Goal: Use online tool/utility: Utilize a website feature to perform a specific function

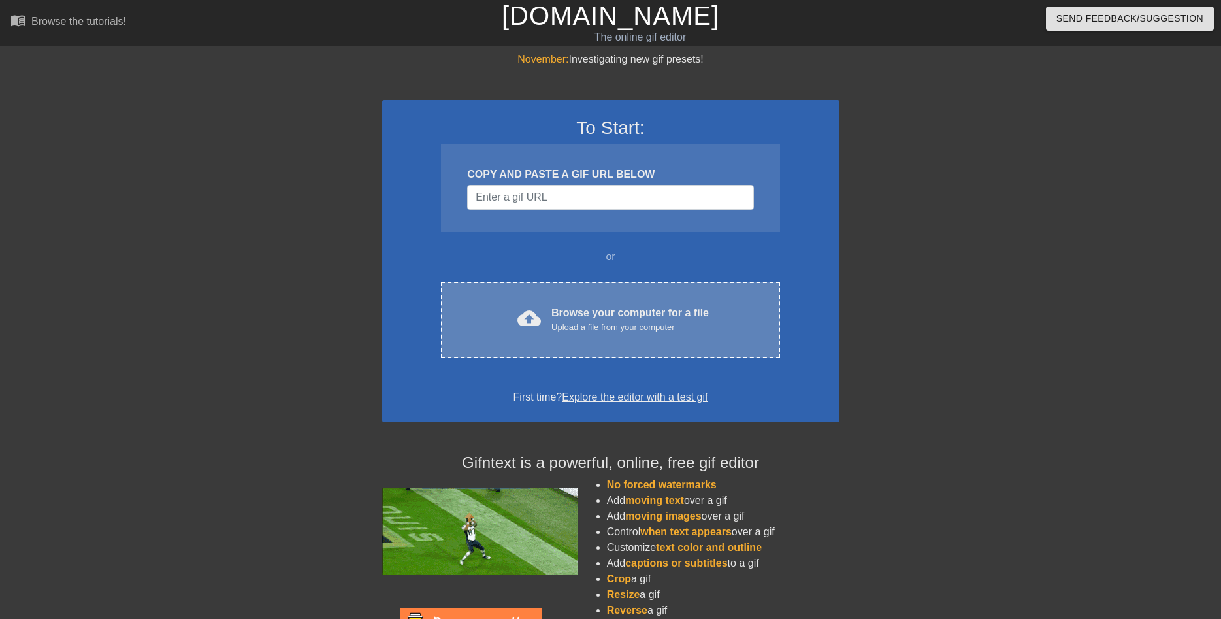
click at [564, 322] on div "Upload a file from your computer" at bounding box center [630, 327] width 157 height 13
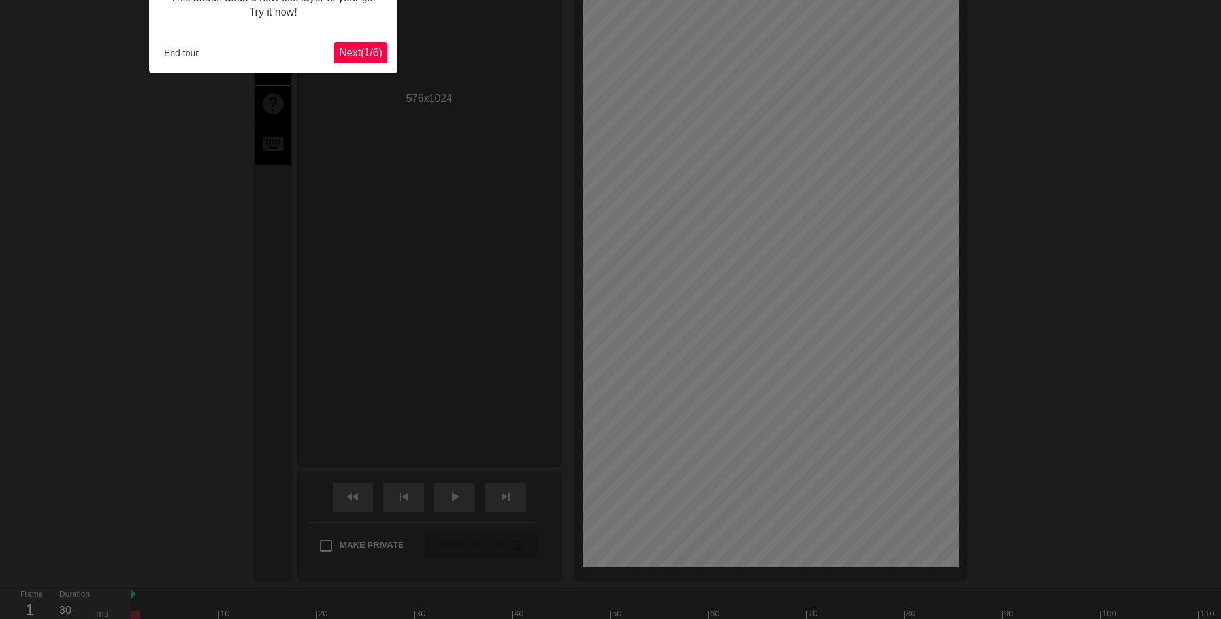
scroll to position [32, 0]
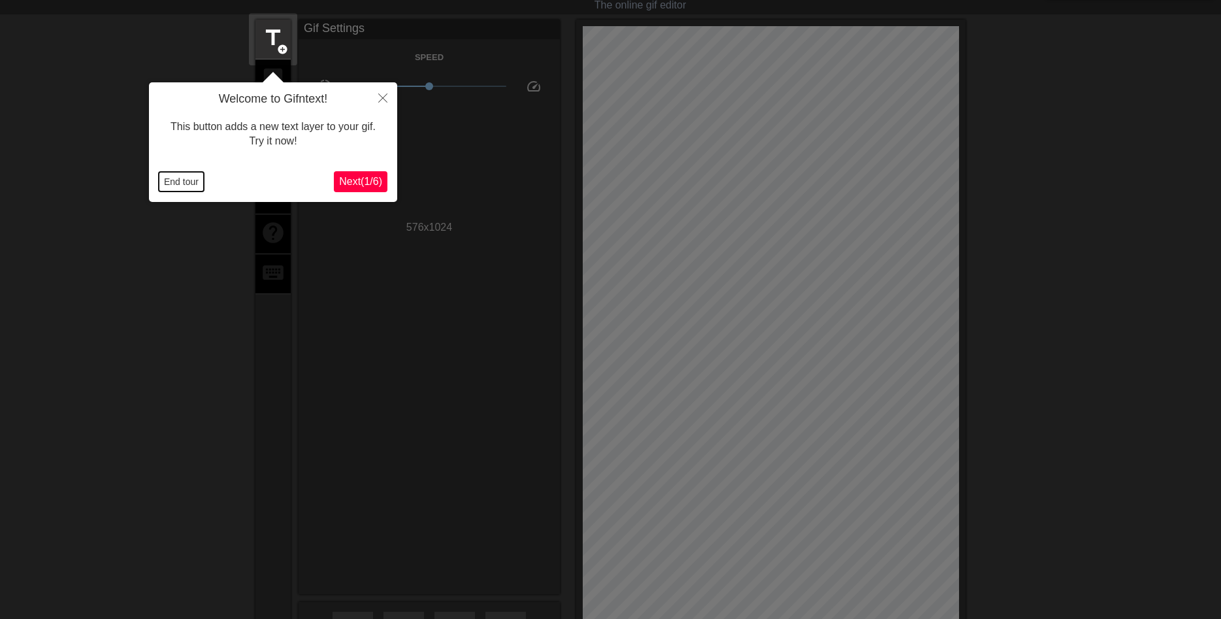
click at [185, 180] on button "End tour" at bounding box center [181, 182] width 45 height 20
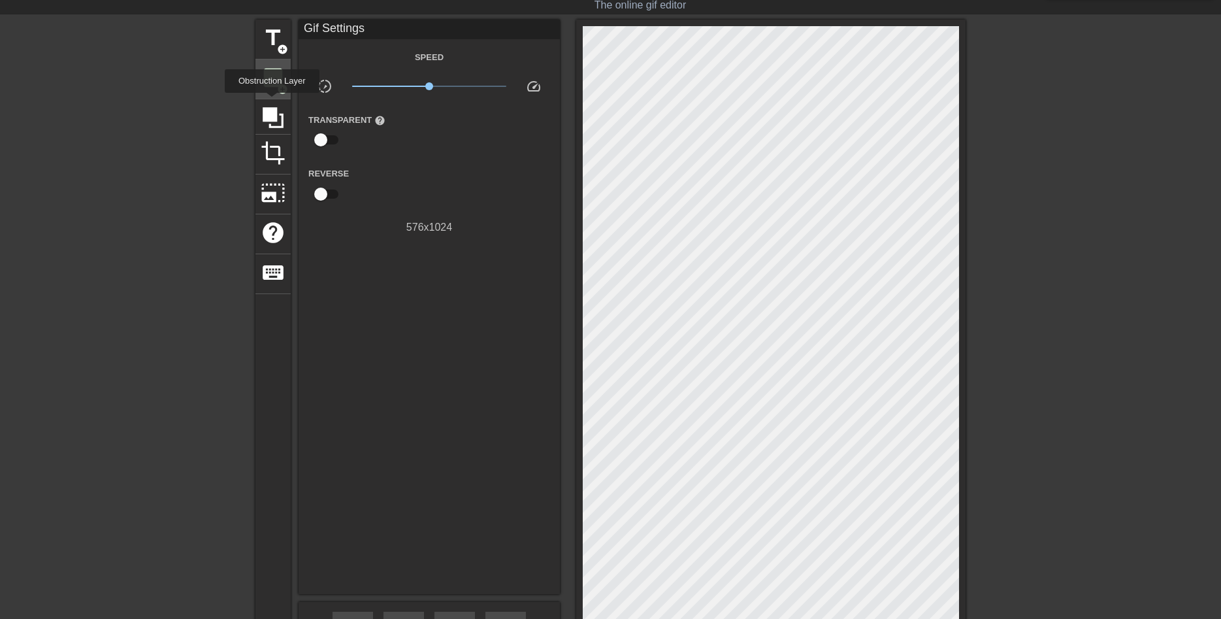
click at [272, 84] on span "image" at bounding box center [273, 77] width 25 height 25
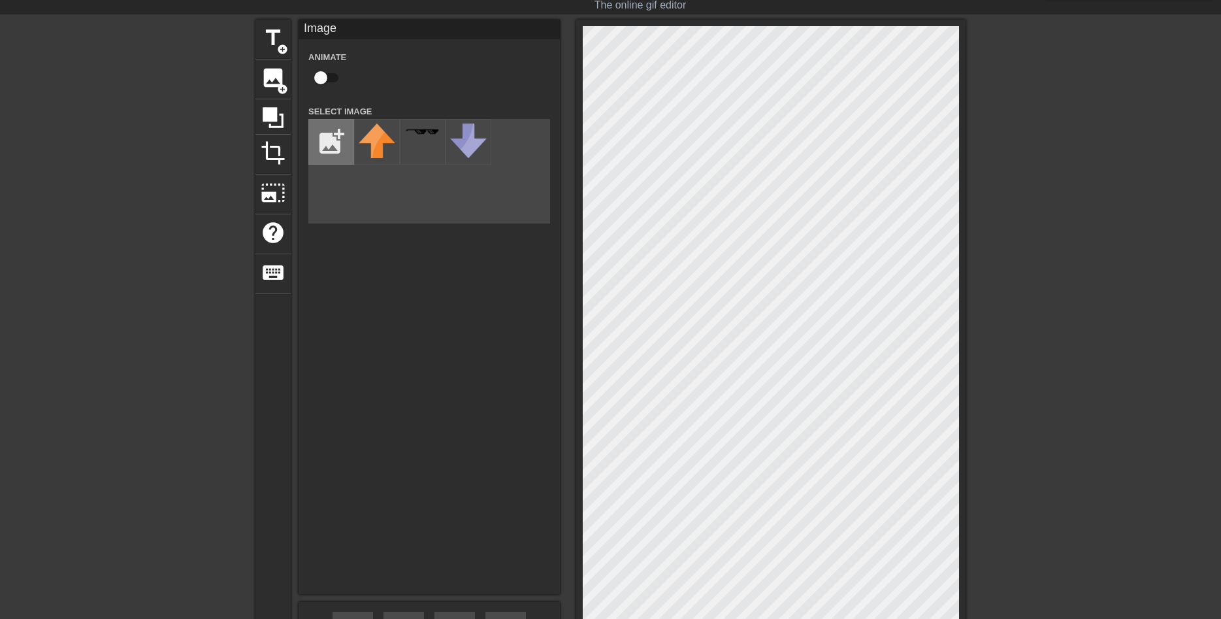
click at [340, 143] on input "file" at bounding box center [331, 142] width 44 height 44
type input "C:\fakepath\IMG_3097.png"
click at [378, 139] on img at bounding box center [377, 134] width 37 height 20
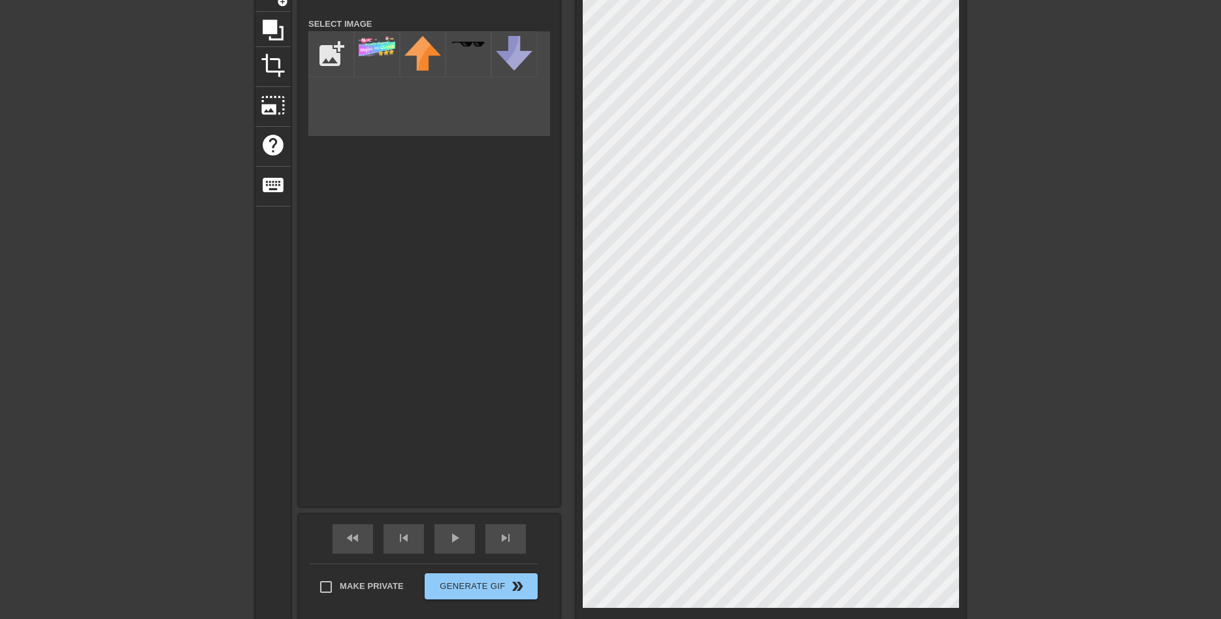
scroll to position [165, 0]
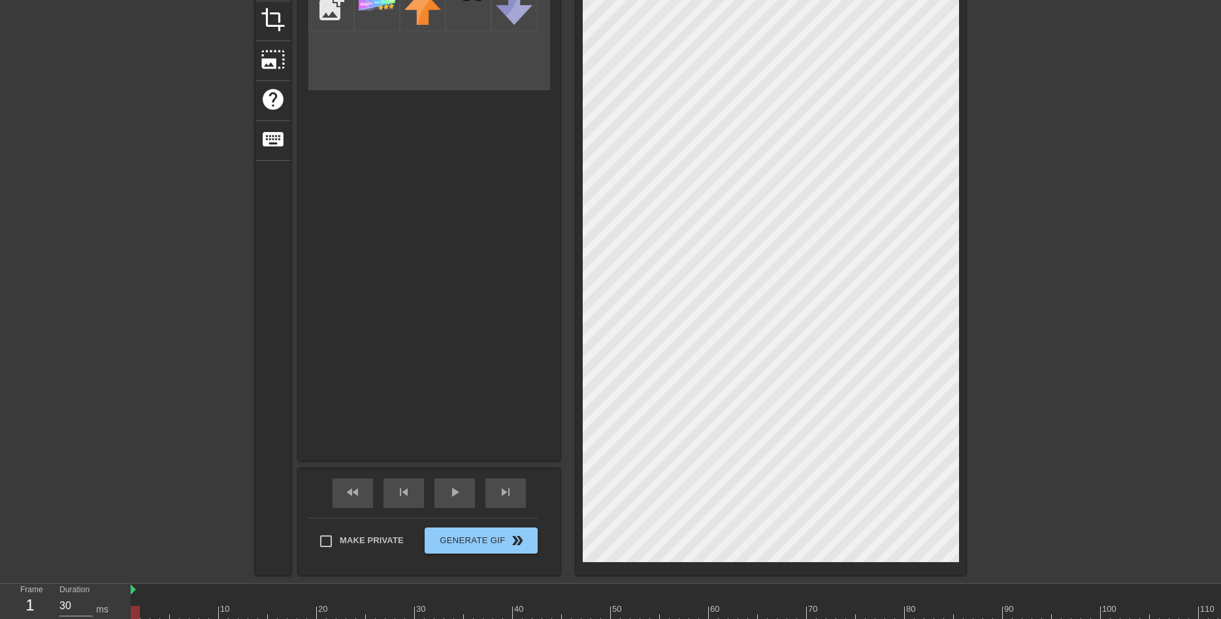
click at [972, 326] on div "title add_circle image add_circle crop photo_size_select_large help keyboard Im…" at bounding box center [610, 230] width 1221 height 689
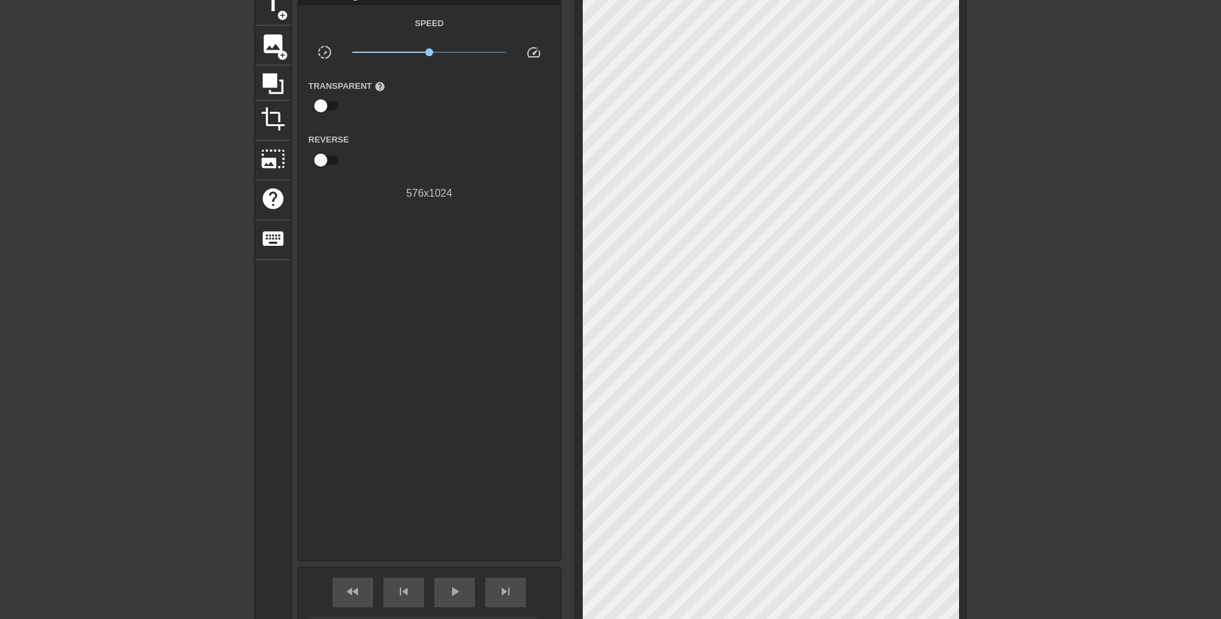
scroll to position [67, 0]
click at [271, 119] on span "crop" at bounding box center [273, 118] width 25 height 25
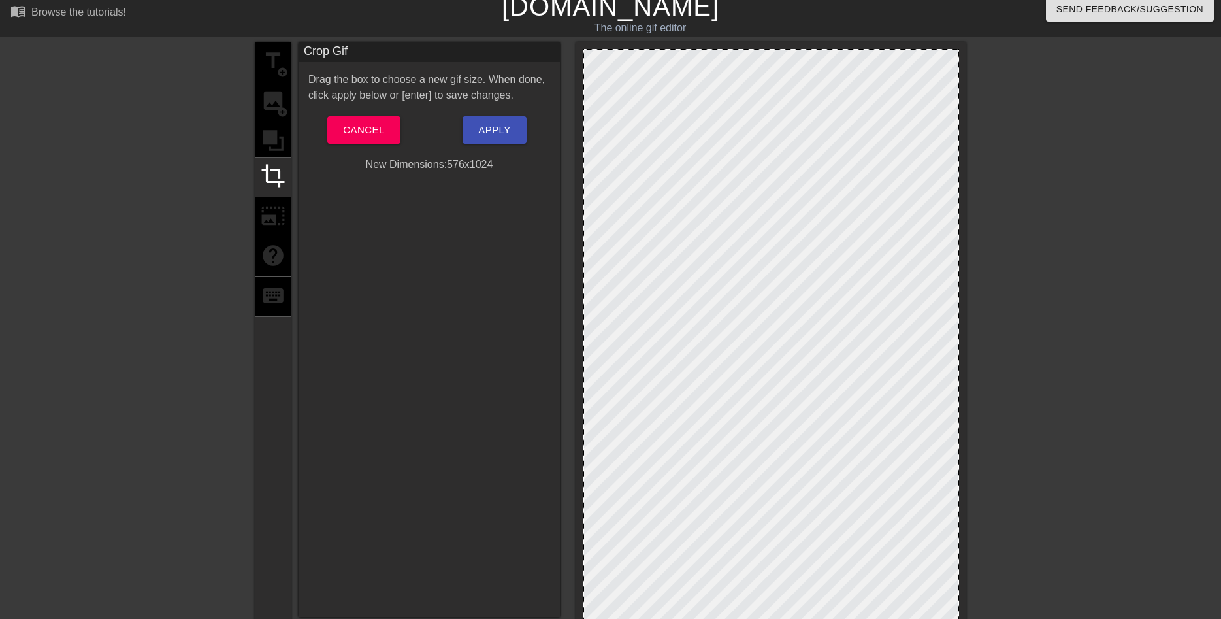
scroll to position [0, 0]
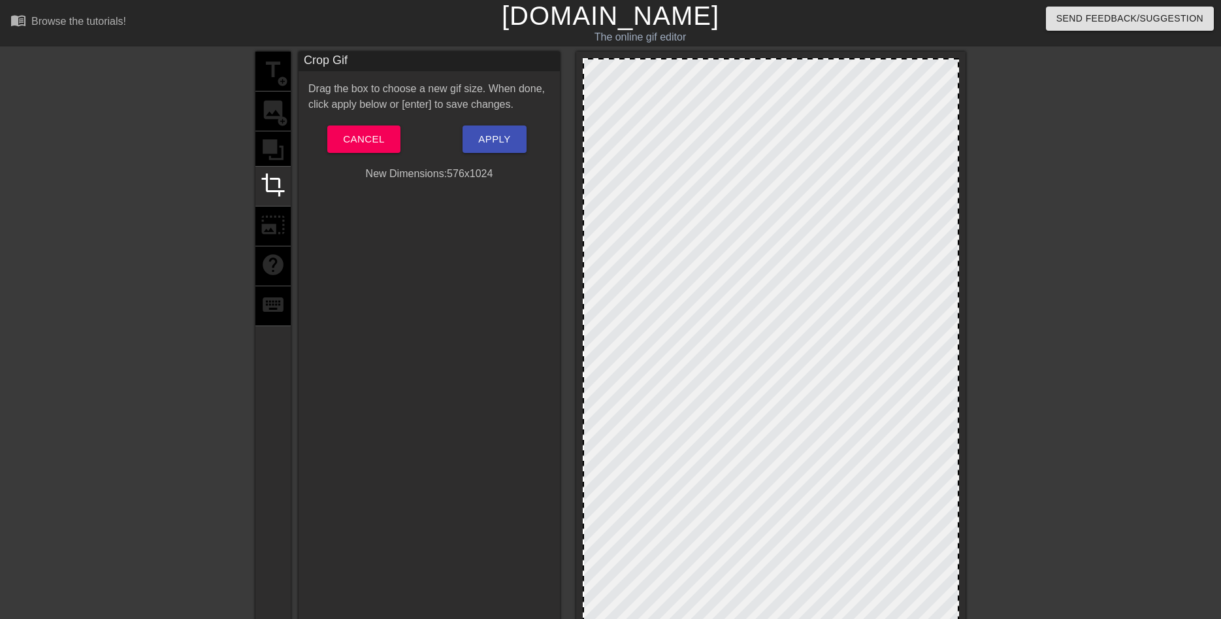
click at [769, 59] on div at bounding box center [770, 396] width 389 height 689
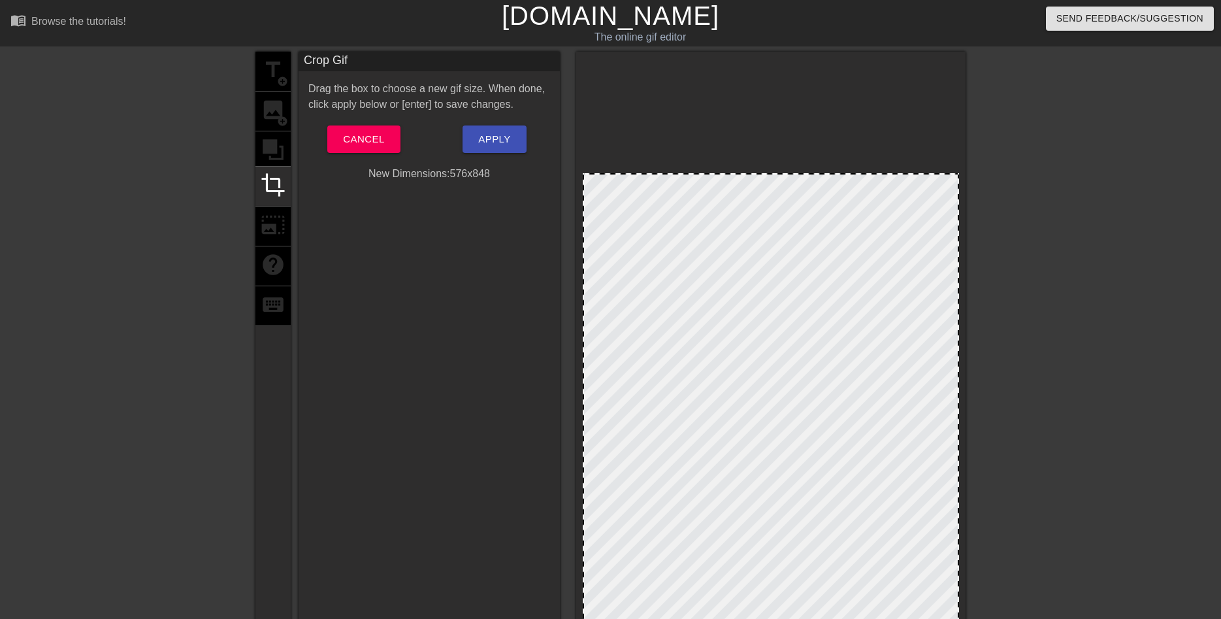
drag, startPoint x: 769, startPoint y: 59, endPoint x: 774, endPoint y: 174, distance: 115.1
click at [774, 174] on div at bounding box center [771, 450] width 376 height 554
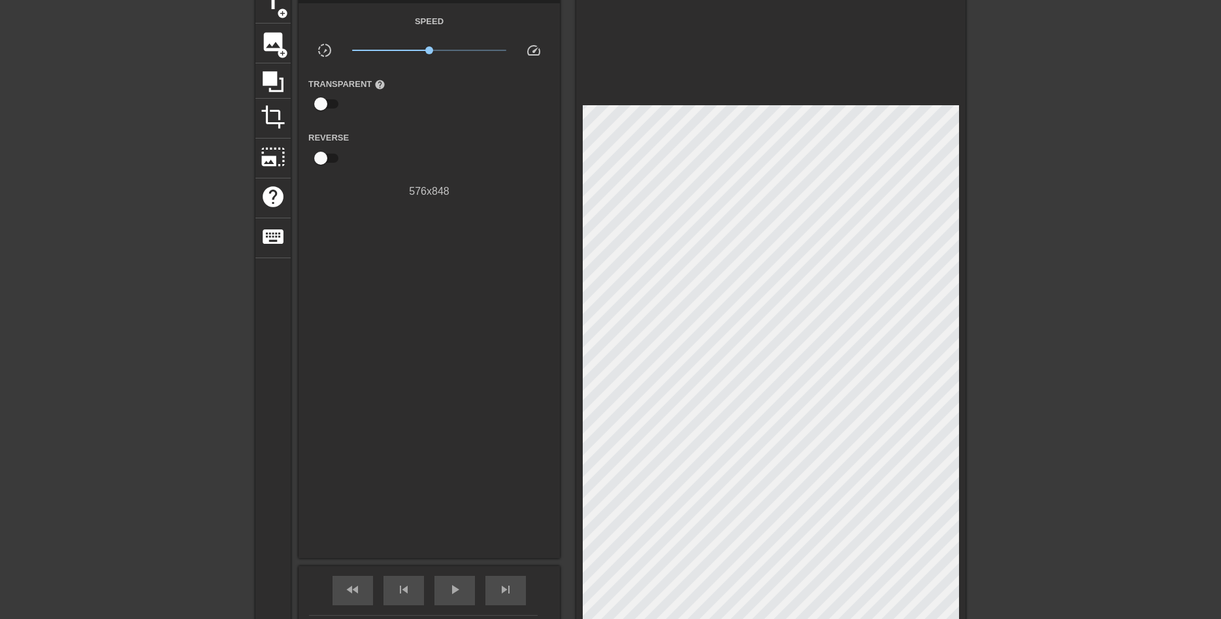
scroll to position [135, 0]
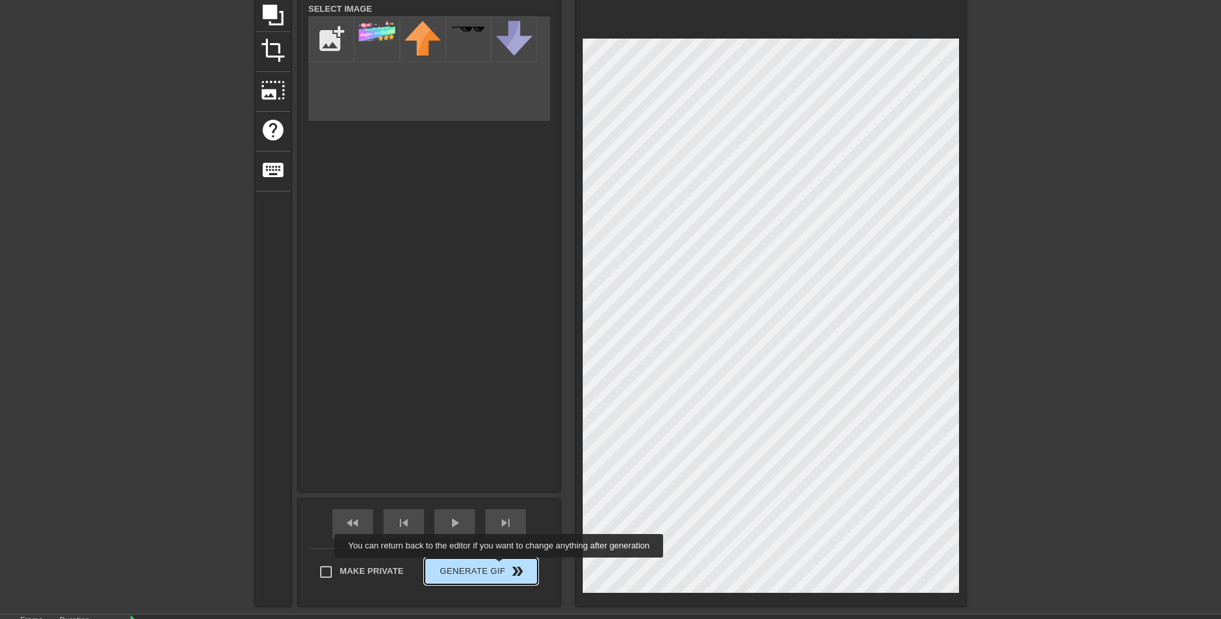
click at [500, 565] on span "Generate Gif double_arrow" at bounding box center [481, 571] width 103 height 16
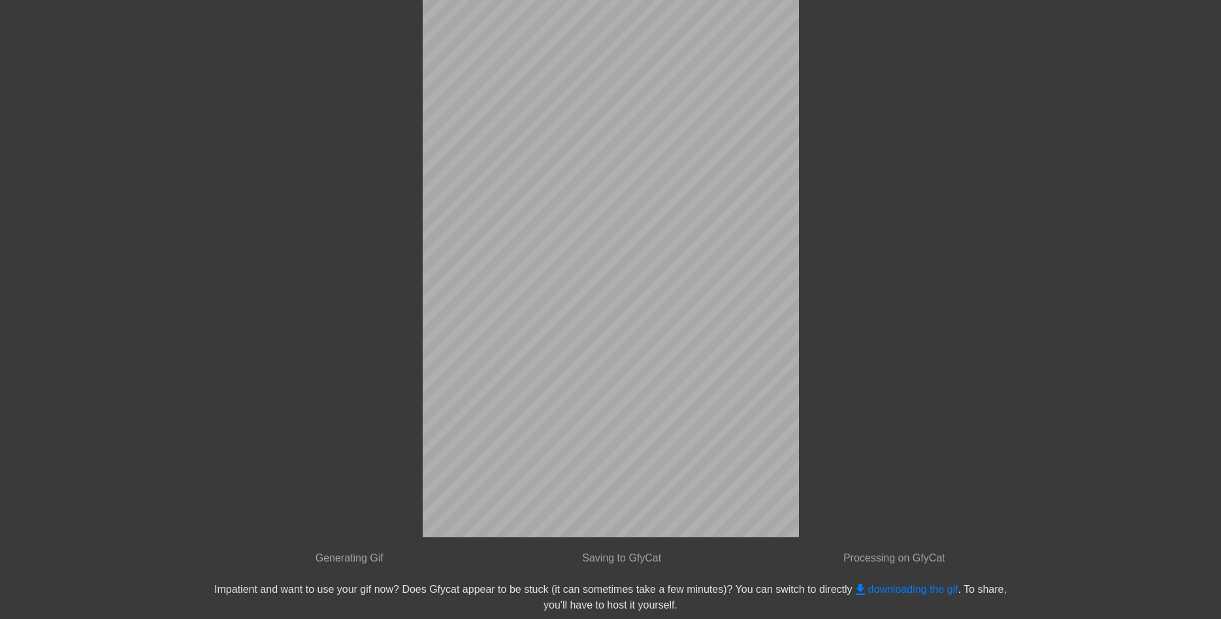
scroll to position [0, 0]
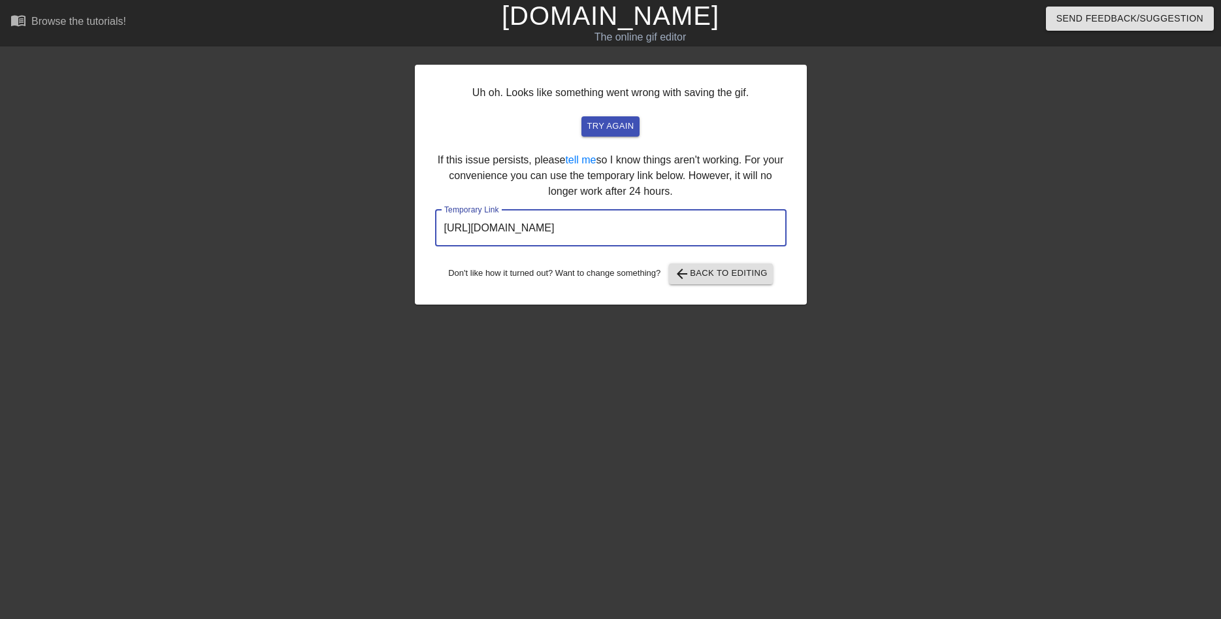
drag, startPoint x: 725, startPoint y: 237, endPoint x: 373, endPoint y: 248, distance: 352.4
click at [435, 246] on input "[URL][DOMAIN_NAME]" at bounding box center [611, 228] width 352 height 37
